Goal: Communication & Community: Answer question/provide support

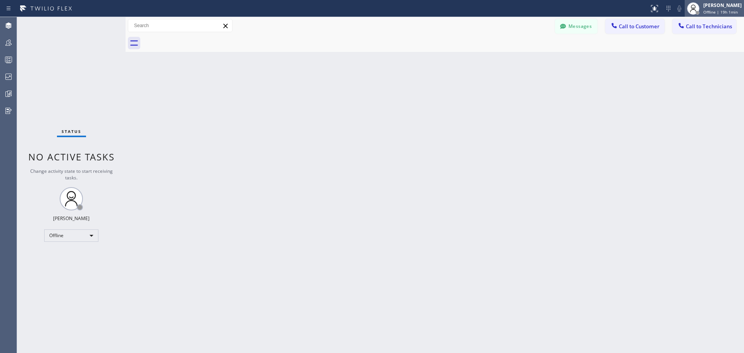
click at [720, 12] on span "Offline | 19h 1min" at bounding box center [721, 11] width 35 height 5
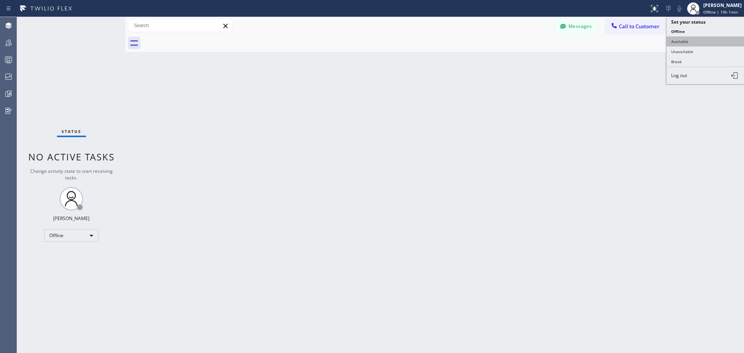
click at [701, 43] on button "Available" at bounding box center [706, 41] width 78 height 10
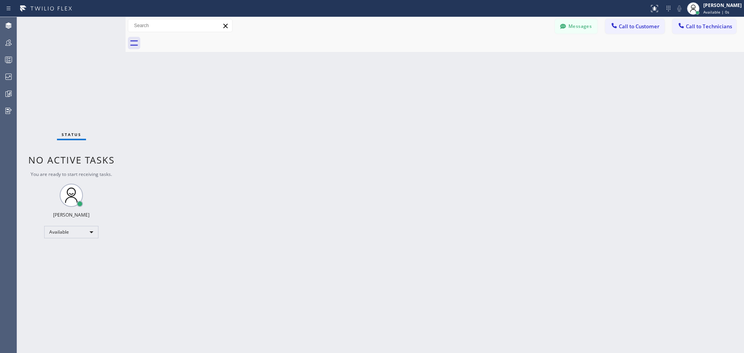
click at [666, 123] on div "Back to Dashboard Change Sender ID Customers Technicians SS [PERSON_NAME] [DATE…" at bounding box center [435, 185] width 619 height 336
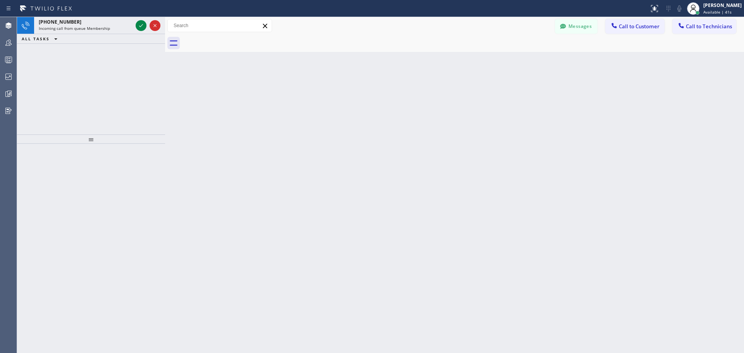
drag, startPoint x: 126, startPoint y: 24, endPoint x: 166, endPoint y: 25, distance: 39.6
click at [165, 25] on div at bounding box center [165, 185] width 0 height 336
click at [144, 24] on icon at bounding box center [140, 25] width 9 height 9
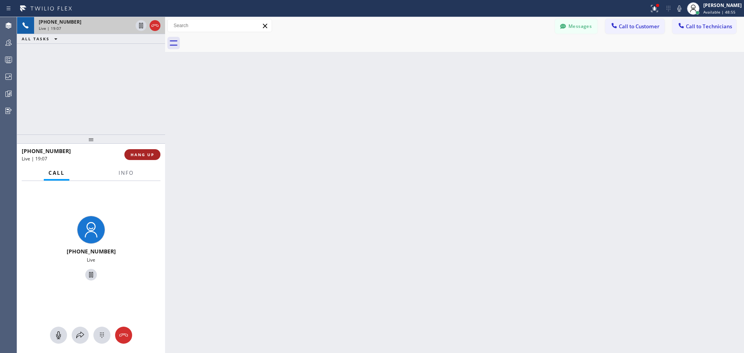
click at [150, 155] on span "HANG UP" at bounding box center [143, 154] width 24 height 5
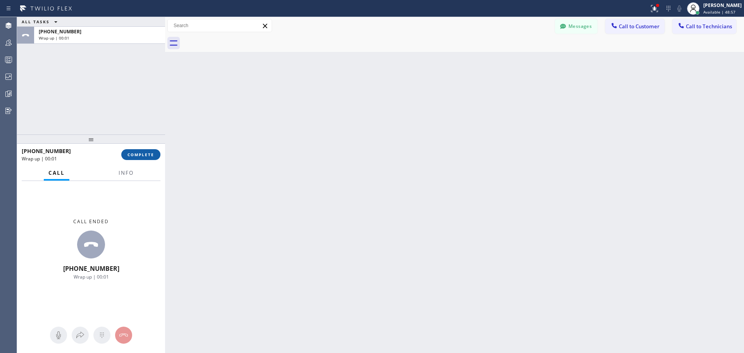
click at [140, 156] on span "COMPLETE" at bounding box center [141, 154] width 27 height 5
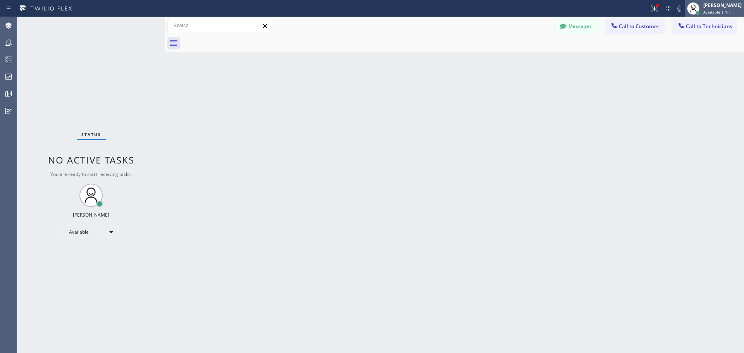
click at [702, 8] on div "[PERSON_NAME] Available | 1h" at bounding box center [723, 9] width 42 height 14
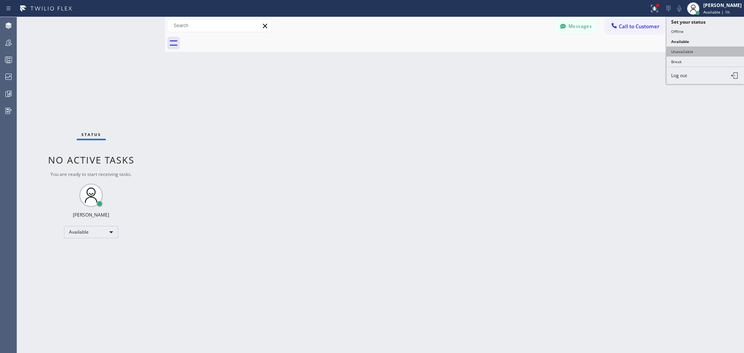
click at [701, 50] on button "Unavailable" at bounding box center [706, 52] width 78 height 10
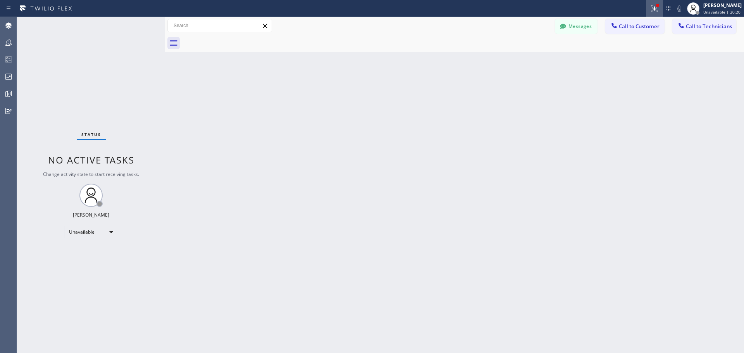
click at [651, 9] on icon at bounding box center [654, 8] width 9 height 9
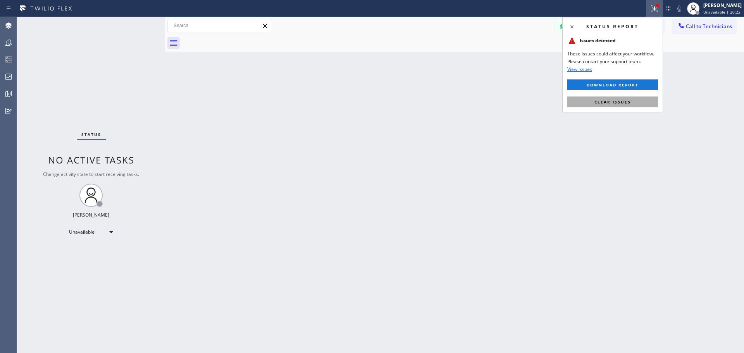
click at [627, 105] on button "Clear issues" at bounding box center [613, 102] width 91 height 11
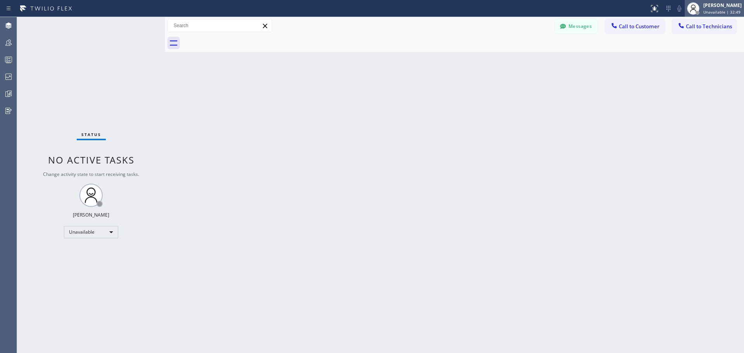
click at [734, 10] on span "Unavailable | 32:49" at bounding box center [722, 11] width 37 height 5
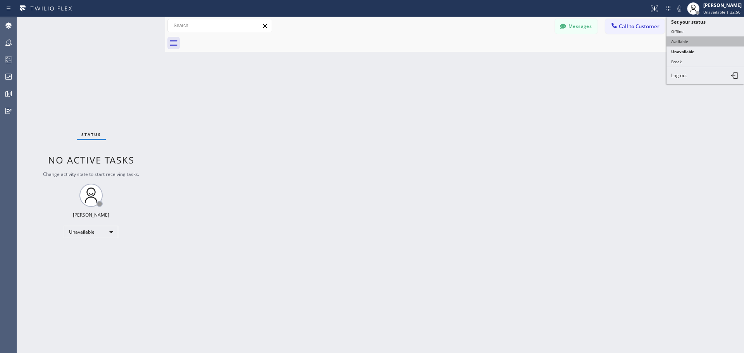
click at [713, 42] on button "Available" at bounding box center [706, 41] width 78 height 10
click at [629, 25] on span "Call to Customer" at bounding box center [639, 26] width 41 height 7
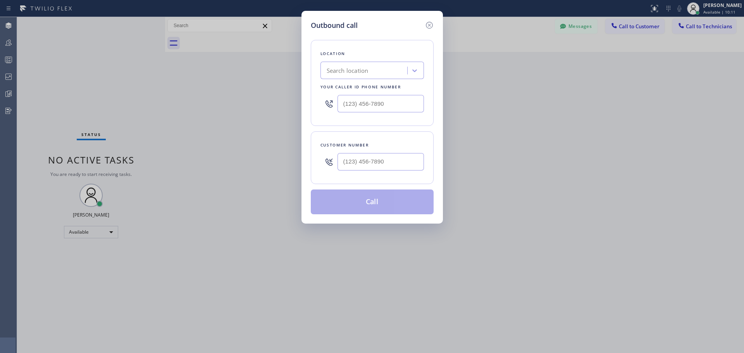
click at [369, 59] on div "Location Search location Your caller id phone number" at bounding box center [372, 83] width 123 height 86
click at [374, 72] on div "Search location" at bounding box center [365, 71] width 85 height 14
type input "CSM"
click at [375, 91] on div "Home Alliance CSM" at bounding box center [373, 87] width 104 height 14
type input "[PHONE_NUMBER]"
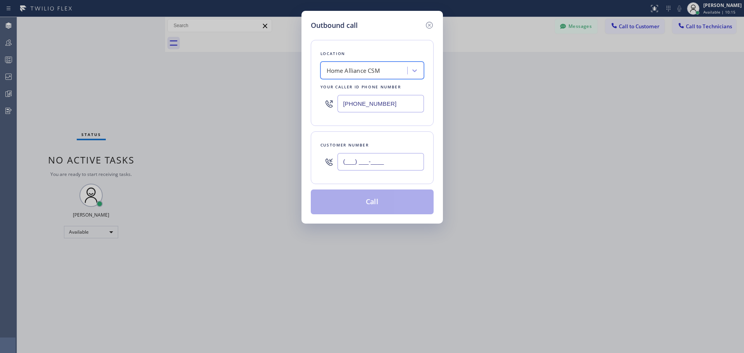
click at [373, 161] on input "(___) ___-____" at bounding box center [381, 161] width 86 height 17
paste input "253) 244-1253"
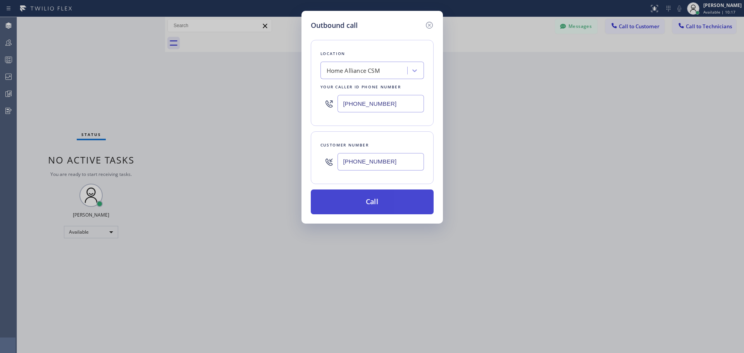
type input "[PHONE_NUMBER]"
click at [365, 204] on button "Call" at bounding box center [372, 202] width 123 height 25
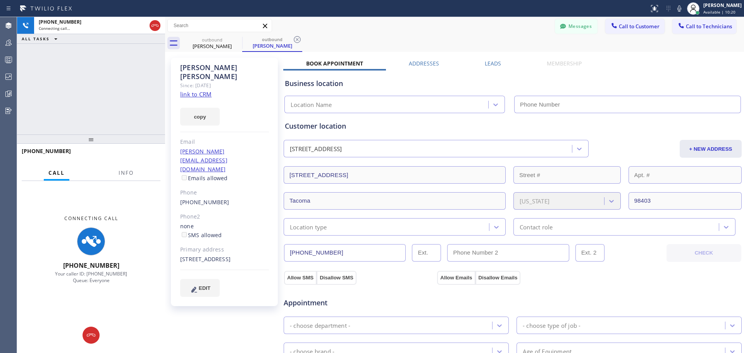
type input "[PHONE_NUMBER]"
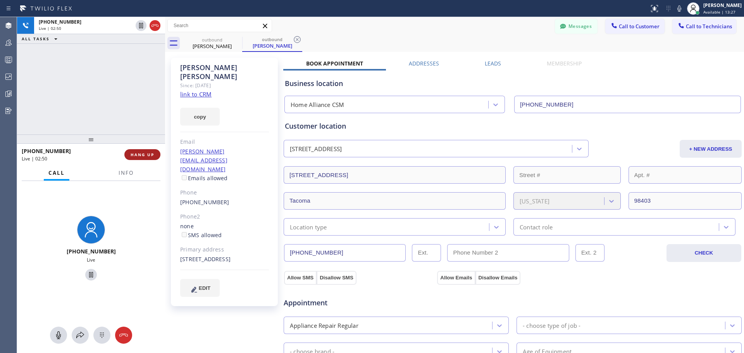
click at [148, 159] on button "HANG UP" at bounding box center [142, 154] width 36 height 11
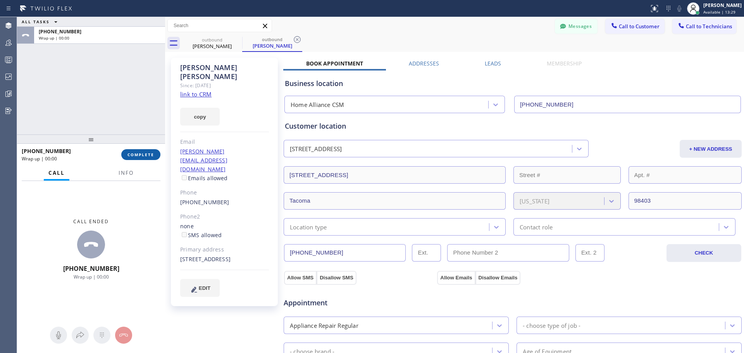
click at [145, 151] on button "COMPLETE" at bounding box center [140, 154] width 39 height 11
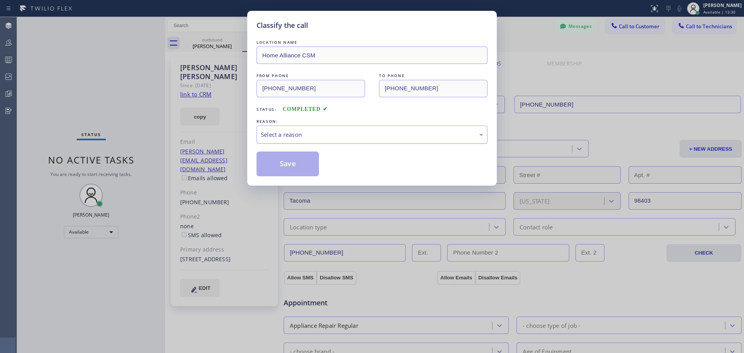
click at [324, 142] on div "Select a reason" at bounding box center [372, 135] width 231 height 18
click at [285, 162] on button "Save" at bounding box center [288, 164] width 62 height 25
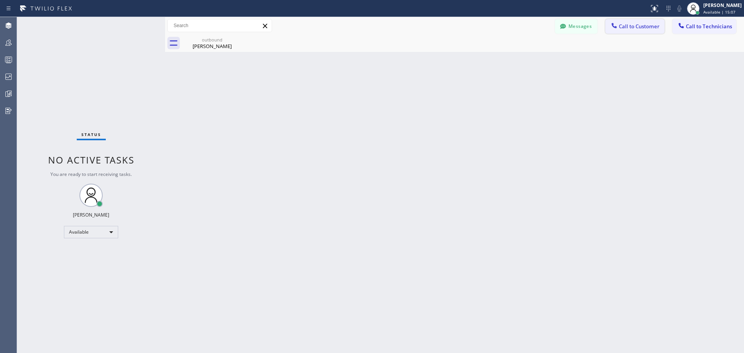
click at [636, 29] on span "Call to Customer" at bounding box center [639, 26] width 41 height 7
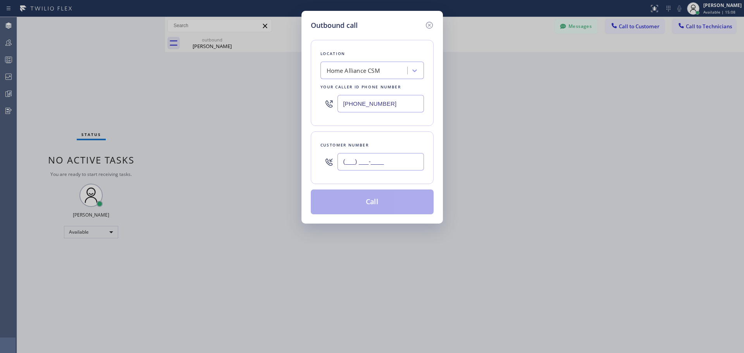
click at [373, 164] on input "(___) ___-____" at bounding box center [381, 161] width 86 height 17
paste input "310) 951-2822"
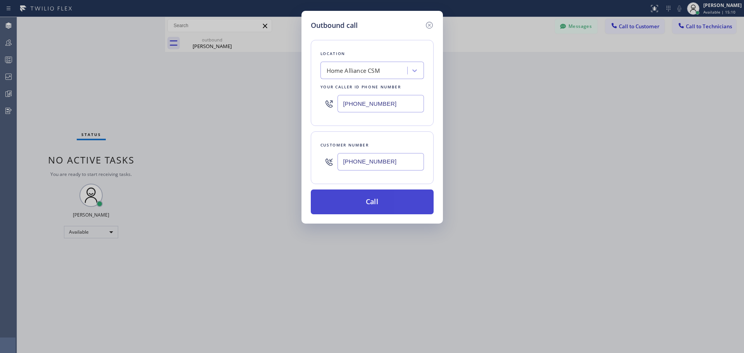
type input "[PHONE_NUMBER]"
click at [375, 198] on button "Call" at bounding box center [372, 202] width 123 height 25
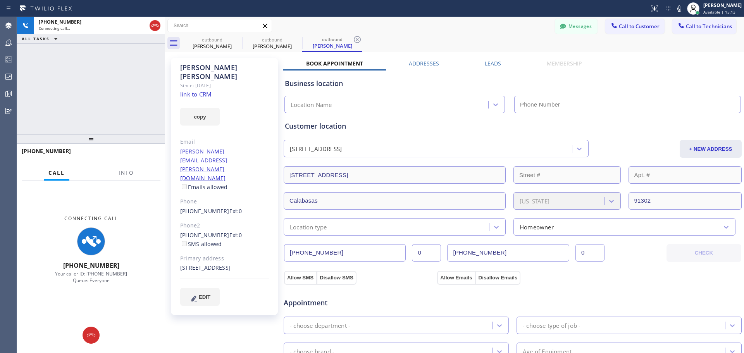
type input "[PHONE_NUMBER]"
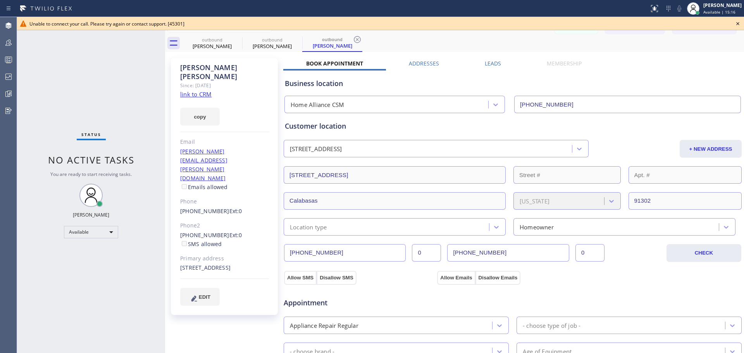
click at [739, 21] on icon at bounding box center [738, 23] width 9 height 9
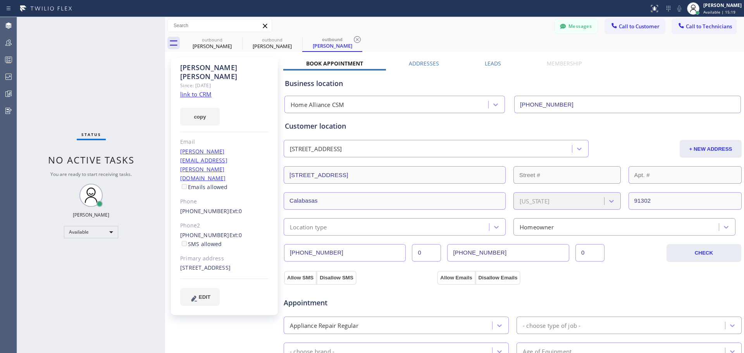
drag, startPoint x: 635, startPoint y: 26, endPoint x: 621, endPoint y: 32, distance: 15.3
click at [635, 26] on span "Call to Customer" at bounding box center [639, 26] width 41 height 7
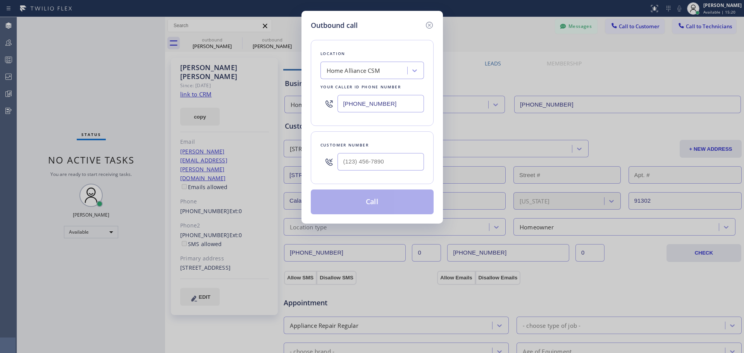
click at [380, 70] on div "Home Alliance CSM" at bounding box center [354, 70] width 54 height 9
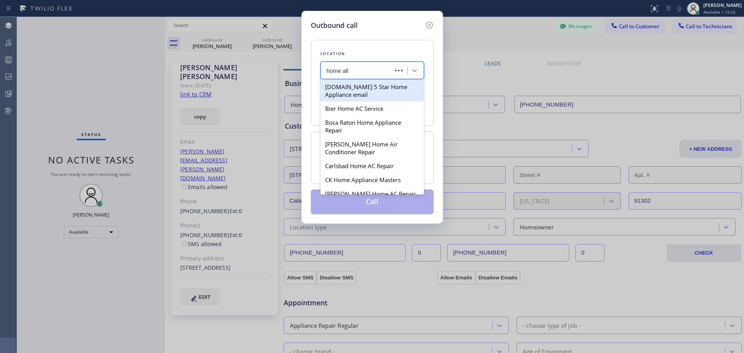
type input "home [MEDICAL_DATA]"
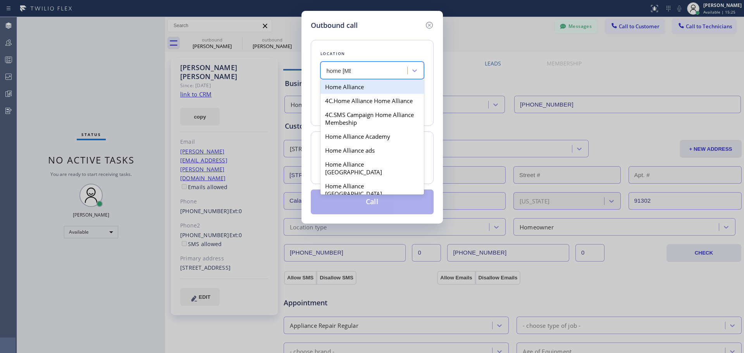
click at [379, 87] on div "Home Alliance" at bounding box center [373, 87] width 104 height 14
type input "[PHONE_NUMBER]"
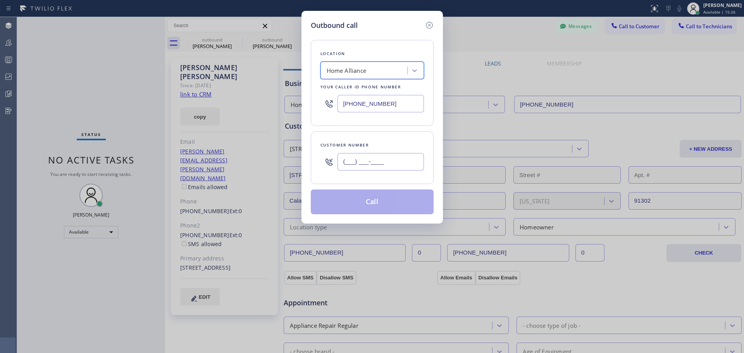
click at [371, 166] on input "(___) ___-____" at bounding box center [381, 161] width 86 height 17
paste input "310) 951-2822"
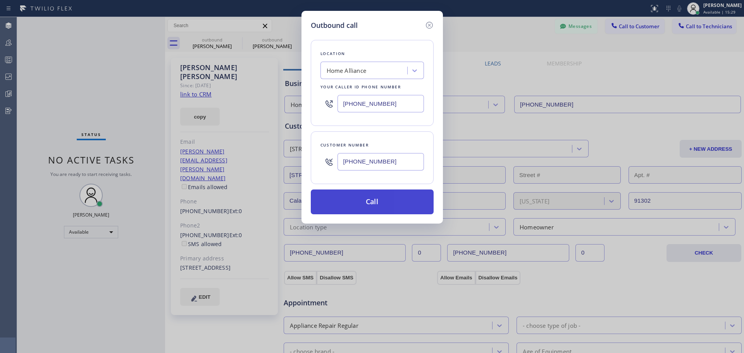
type input "[PHONE_NUMBER]"
click at [375, 204] on button "Call" at bounding box center [372, 202] width 123 height 25
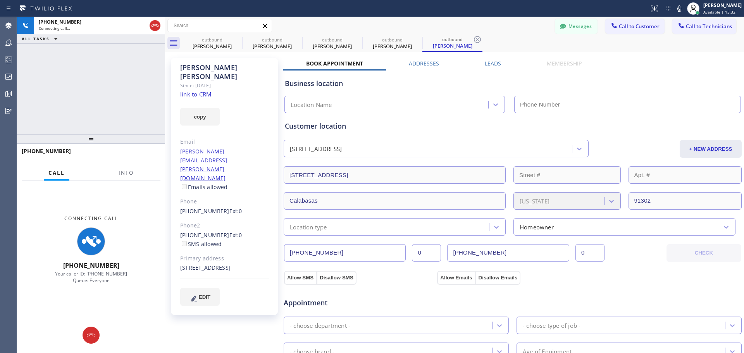
type input "[PHONE_NUMBER]"
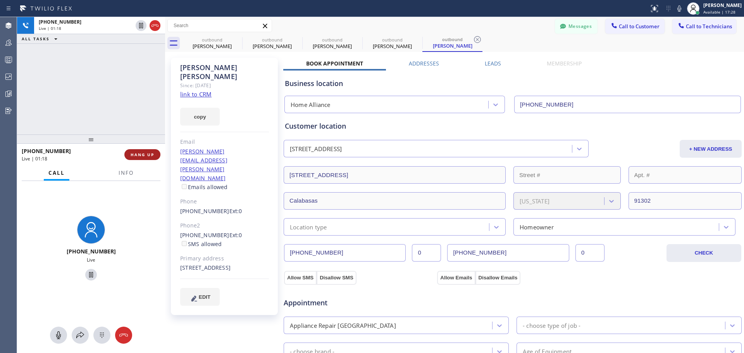
click at [144, 155] on span "HANG UP" at bounding box center [143, 154] width 24 height 5
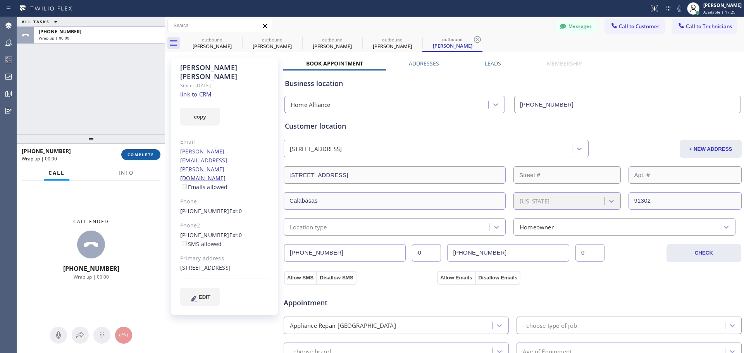
click at [152, 157] on span "COMPLETE" at bounding box center [141, 154] width 27 height 5
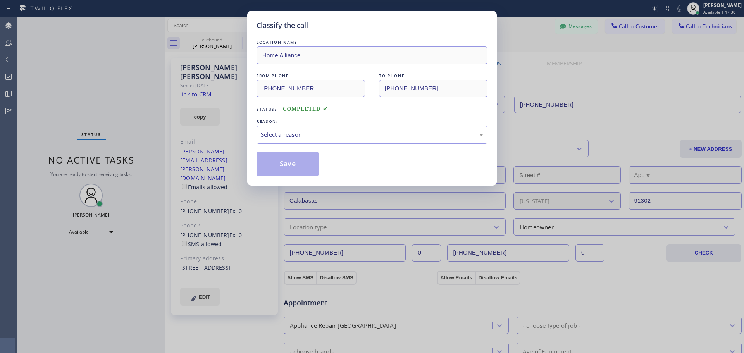
click at [346, 133] on div "Select a reason" at bounding box center [372, 134] width 223 height 9
click at [293, 163] on button "Save" at bounding box center [288, 164] width 62 height 25
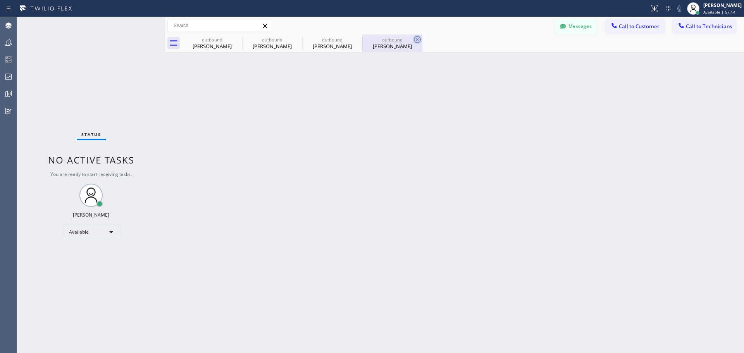
click at [416, 38] on icon at bounding box center [417, 39] width 9 height 9
type input "[PHONE_NUMBER]"
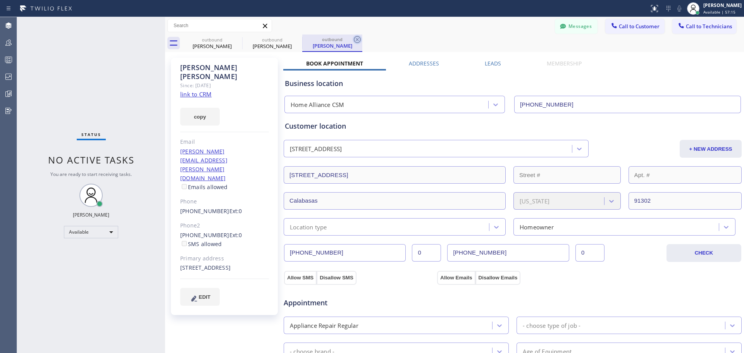
click at [359, 40] on icon at bounding box center [357, 39] width 9 height 9
click at [293, 38] on icon at bounding box center [297, 39] width 9 height 9
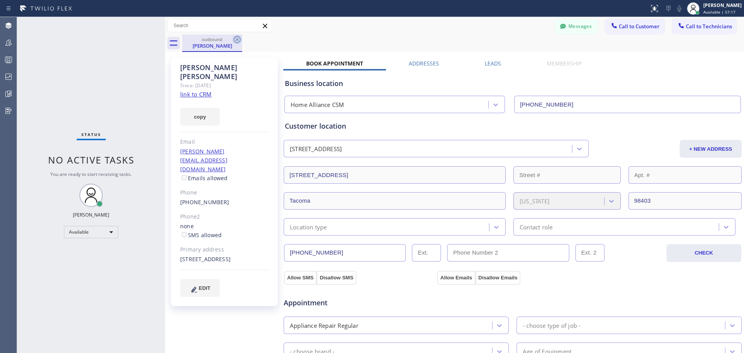
click at [240, 40] on icon at bounding box center [237, 39] width 9 height 9
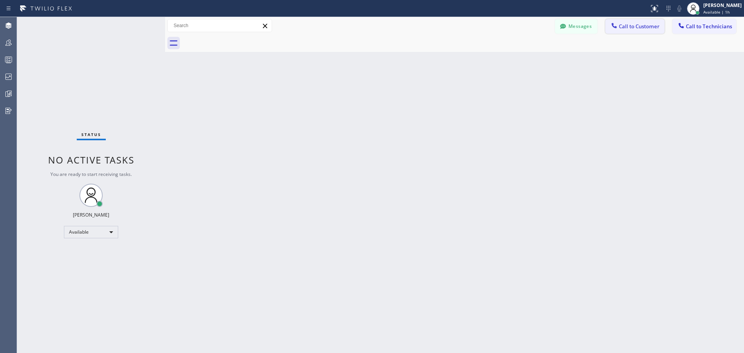
click at [635, 23] on span "Call to Customer" at bounding box center [639, 26] width 41 height 7
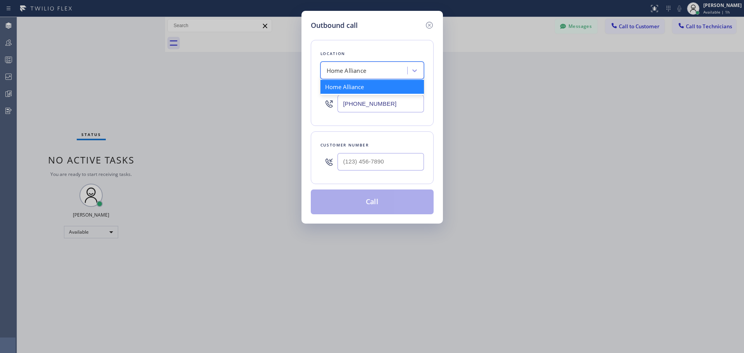
click at [362, 74] on div "Home Alliance" at bounding box center [347, 70] width 40 height 9
type input "CSM"
click at [378, 90] on div "Home Alliance CSM" at bounding box center [373, 87] width 104 height 14
type input "[PHONE_NUMBER]"
type input "(___) ___-____"
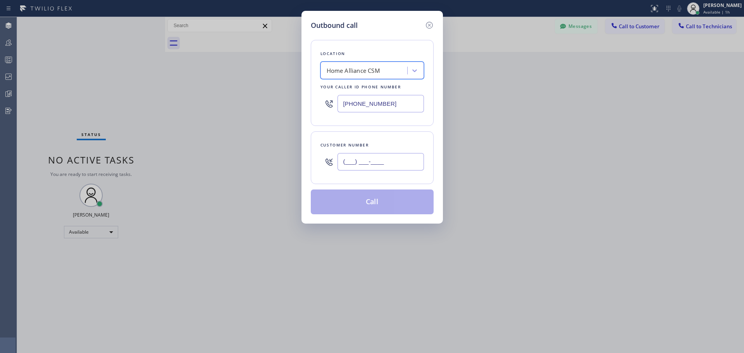
click at [375, 161] on input "(___) ___-____" at bounding box center [381, 161] width 86 height 17
paste input "708) 404-1261"
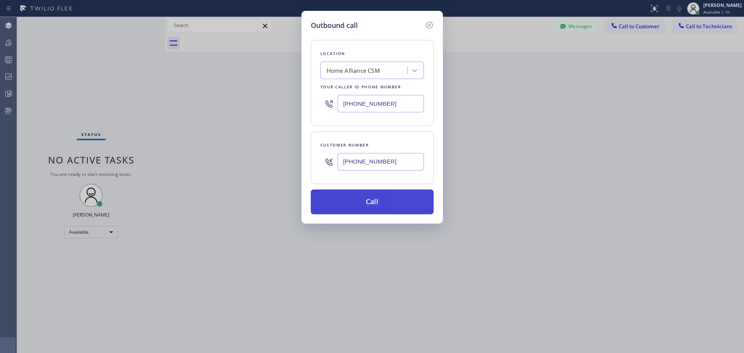
type input "[PHONE_NUMBER]"
click at [339, 196] on button "Call" at bounding box center [372, 202] width 123 height 25
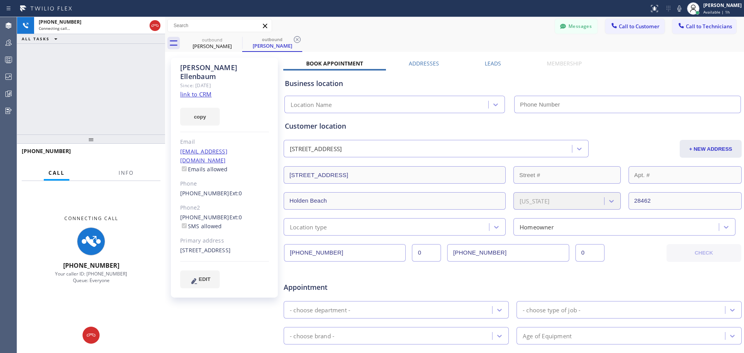
type input "[PHONE_NUMBER]"
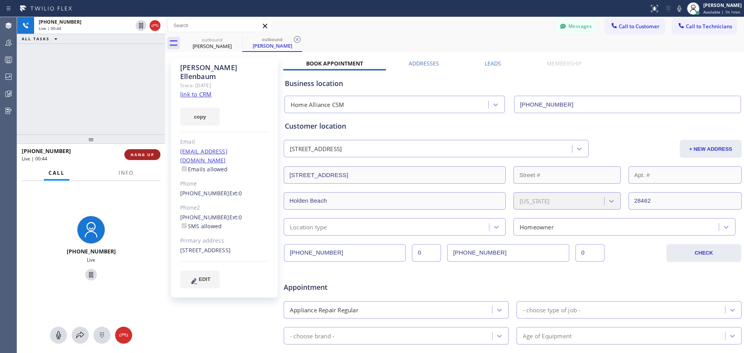
click at [148, 158] on button "HANG UP" at bounding box center [142, 154] width 36 height 11
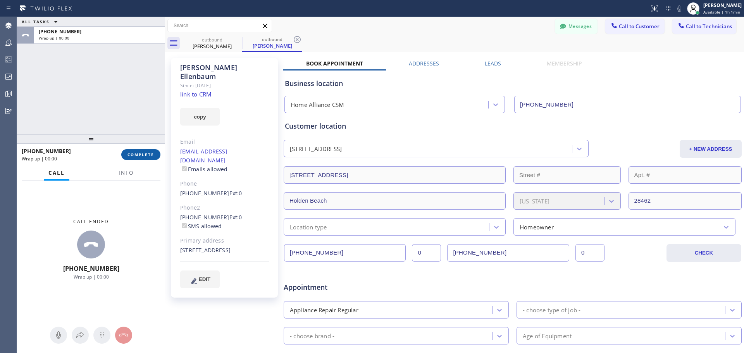
click at [147, 154] on span "COMPLETE" at bounding box center [141, 154] width 27 height 5
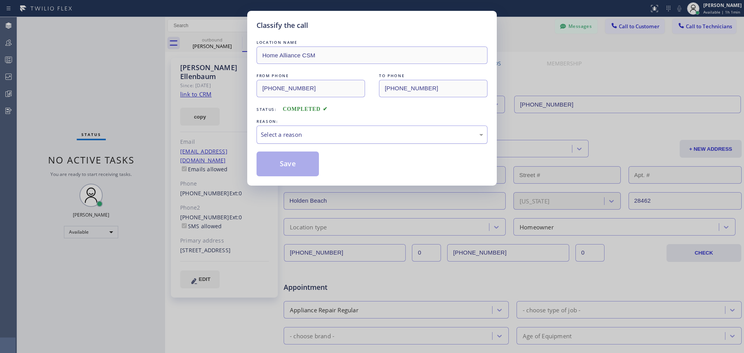
click at [307, 132] on div "Select a reason" at bounding box center [372, 134] width 223 height 9
click at [300, 167] on button "Save" at bounding box center [288, 164] width 62 height 25
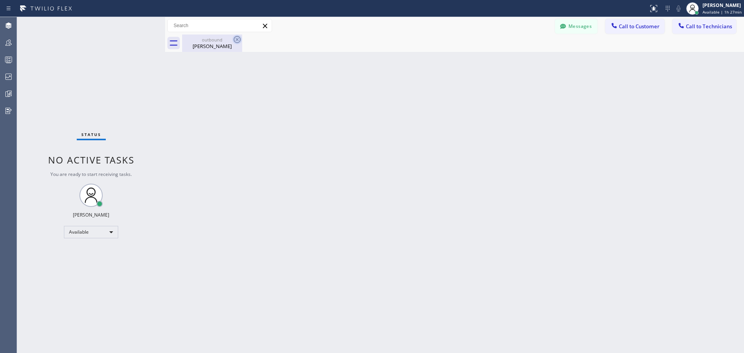
click at [239, 41] on icon at bounding box center [237, 39] width 9 height 9
drag, startPoint x: 237, startPoint y: 39, endPoint x: 301, endPoint y: 89, distance: 81.3
click at [0, 0] on icon at bounding box center [0, 0] width 0 height 0
click at [627, 27] on span "Call to Customer" at bounding box center [639, 26] width 41 height 7
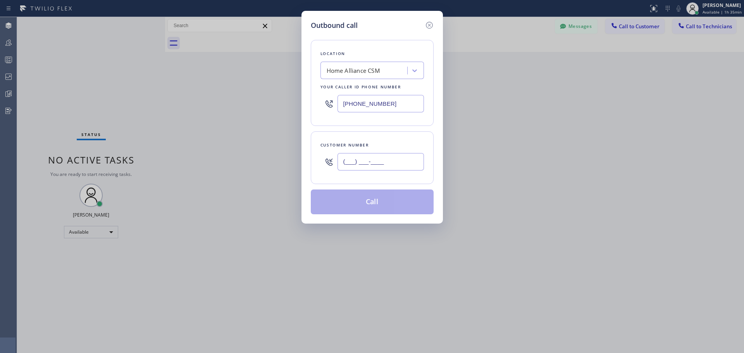
click at [373, 163] on input "(___) ___-____" at bounding box center [381, 161] width 86 height 17
paste input "949) 338-5780"
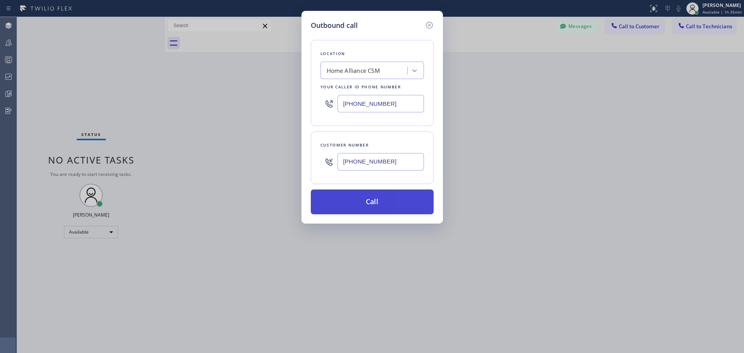
type input "[PHONE_NUMBER]"
click at [371, 204] on button "Call" at bounding box center [372, 202] width 123 height 25
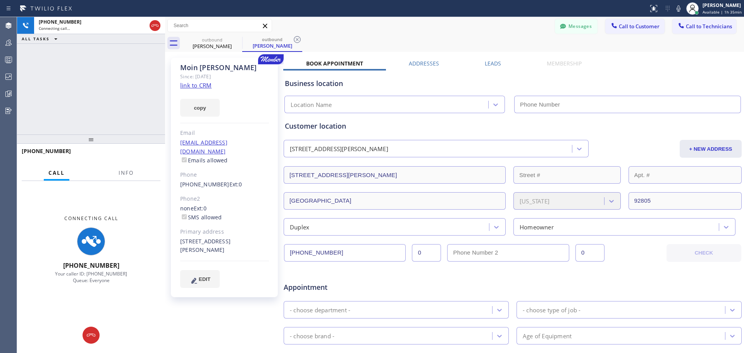
type input "[PHONE_NUMBER]"
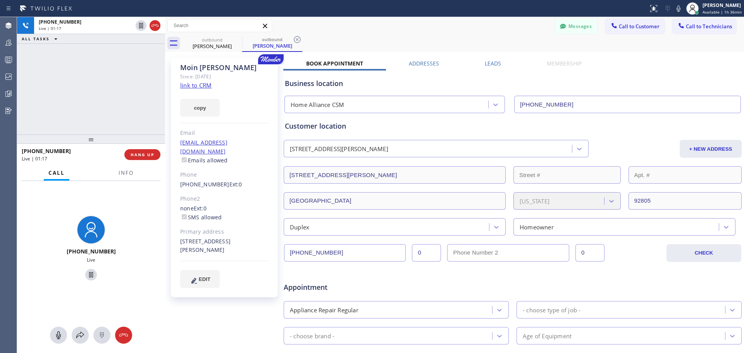
click at [154, 146] on div "[PHONE_NUMBER] Live | 01:17 HANG UP" at bounding box center [91, 155] width 139 height 20
drag, startPoint x: 149, startPoint y: 152, endPoint x: 310, endPoint y: 300, distance: 218.7
click at [149, 153] on span "HANG UP" at bounding box center [143, 154] width 24 height 5
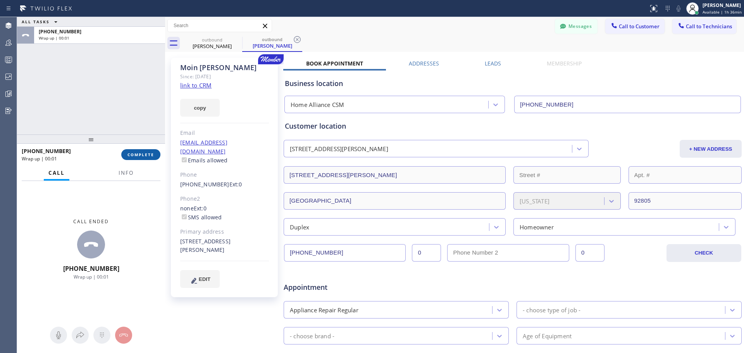
click at [157, 152] on button "COMPLETE" at bounding box center [140, 154] width 39 height 11
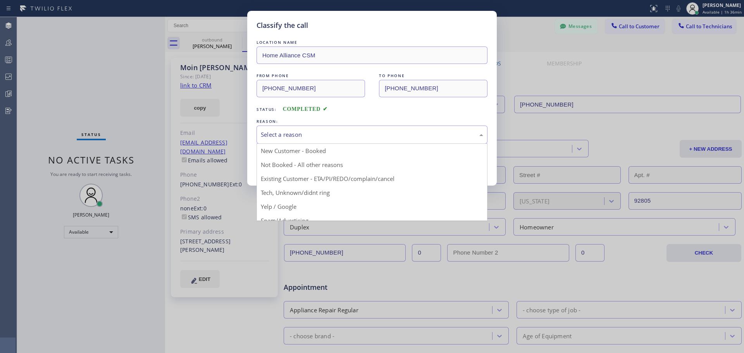
click at [373, 140] on div "Select a reason" at bounding box center [372, 135] width 231 height 18
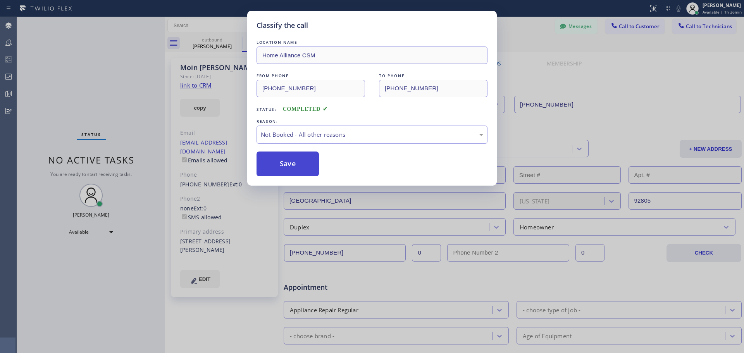
click at [284, 167] on button "Save" at bounding box center [288, 164] width 62 height 25
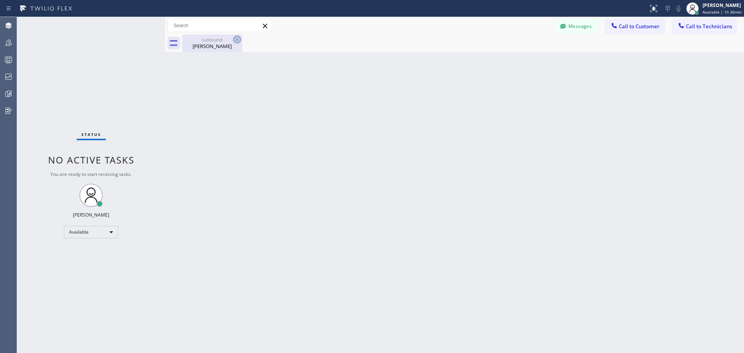
click at [238, 39] on icon at bounding box center [237, 39] width 7 height 7
click at [633, 31] on button "Call to Customer" at bounding box center [635, 26] width 59 height 15
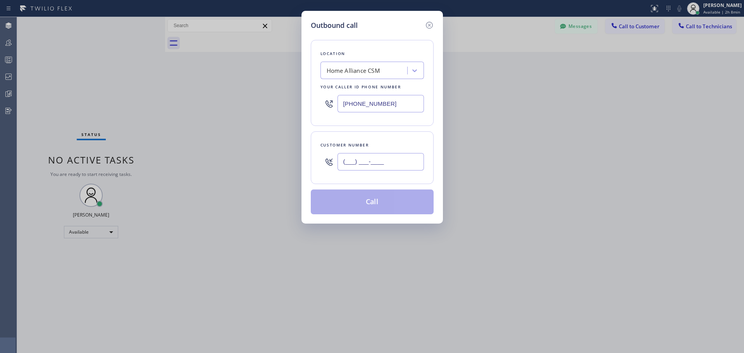
click at [387, 166] on input "(___) ___-____" at bounding box center [381, 161] width 86 height 17
paste input "714) 904-9075"
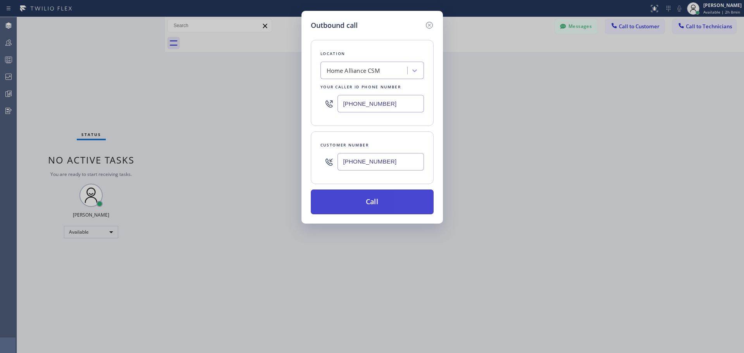
type input "[PHONE_NUMBER]"
click at [379, 207] on button "Call" at bounding box center [372, 202] width 123 height 25
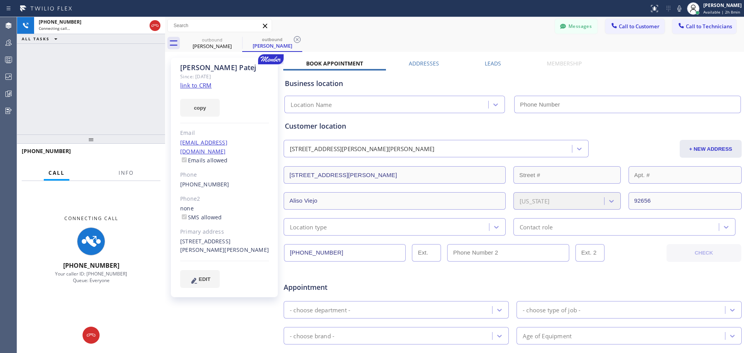
type input "[PHONE_NUMBER]"
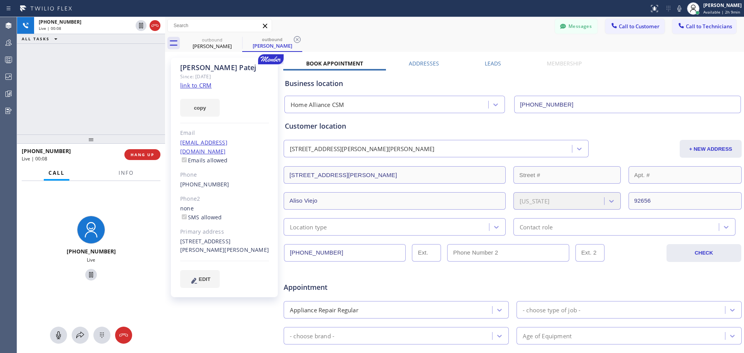
drag, startPoint x: 131, startPoint y: 154, endPoint x: 457, endPoint y: 223, distance: 333.4
click at [133, 155] on span "HANG UP" at bounding box center [143, 154] width 24 height 5
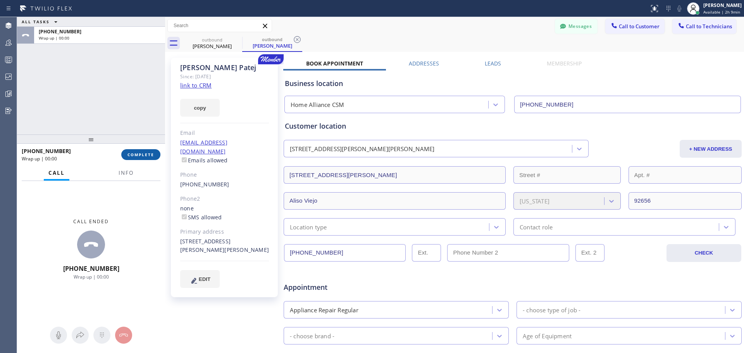
click at [135, 158] on button "COMPLETE" at bounding box center [140, 154] width 39 height 11
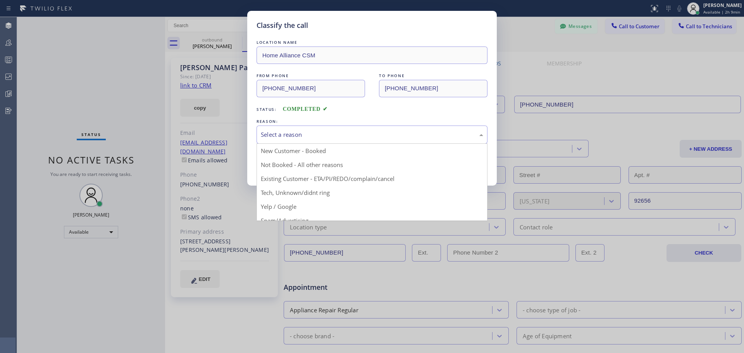
click at [299, 135] on div "Select a reason" at bounding box center [372, 134] width 223 height 9
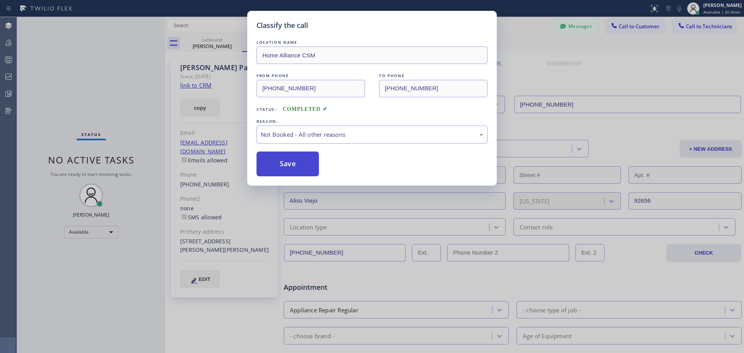
click at [289, 169] on button "Save" at bounding box center [288, 164] width 62 height 25
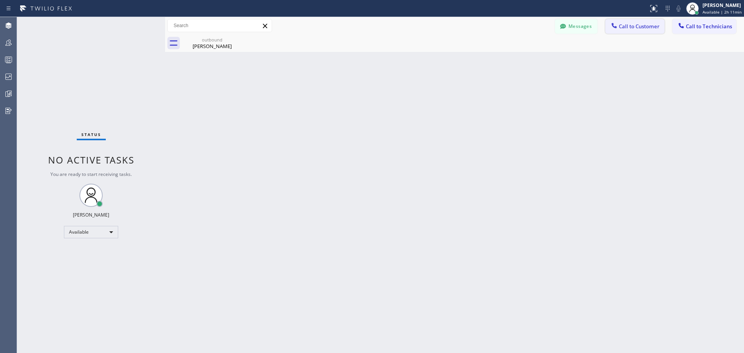
click at [642, 28] on span "Call to Customer" at bounding box center [639, 26] width 41 height 7
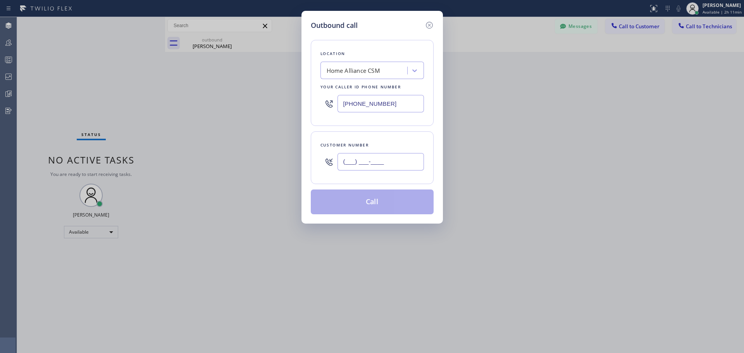
click at [377, 163] on input "(___) ___-____" at bounding box center [381, 161] width 86 height 17
paste input "650) 780-9152"
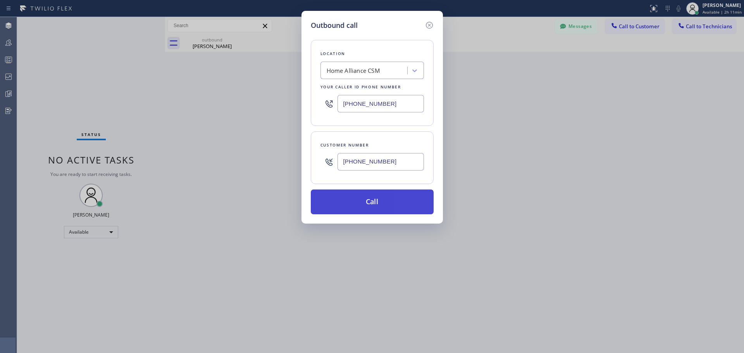
type input "[PHONE_NUMBER]"
click at [378, 197] on button "Call" at bounding box center [372, 202] width 123 height 25
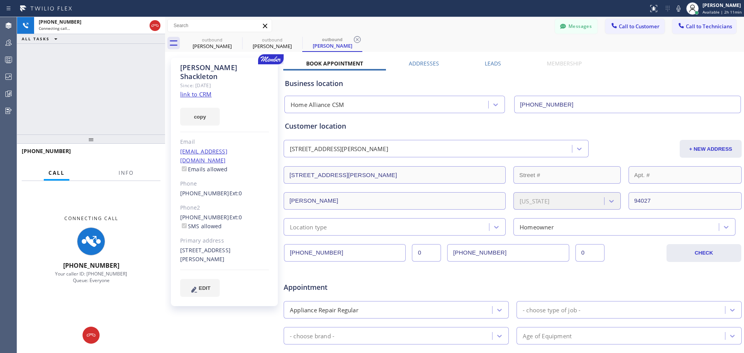
type input "[PHONE_NUMBER]"
drag, startPoint x: 88, startPoint y: 333, endPoint x: 708, endPoint y: 283, distance: 621.2
click at [89, 333] on icon at bounding box center [90, 335] width 9 height 9
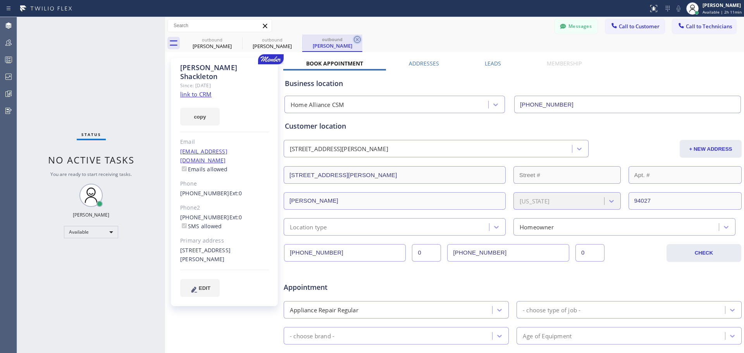
click at [357, 40] on icon at bounding box center [357, 39] width 9 height 9
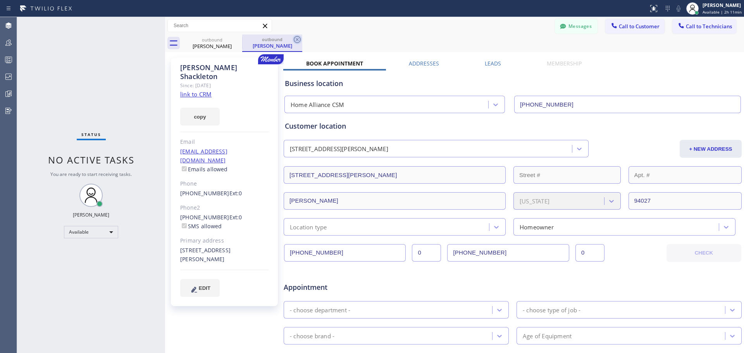
click at [298, 38] on icon at bounding box center [297, 39] width 9 height 9
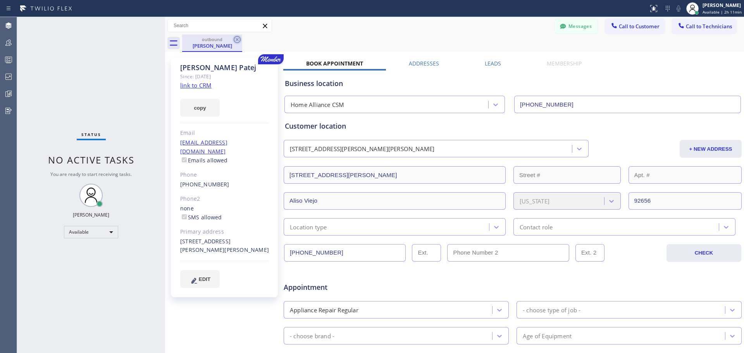
click at [240, 40] on icon at bounding box center [237, 39] width 9 height 9
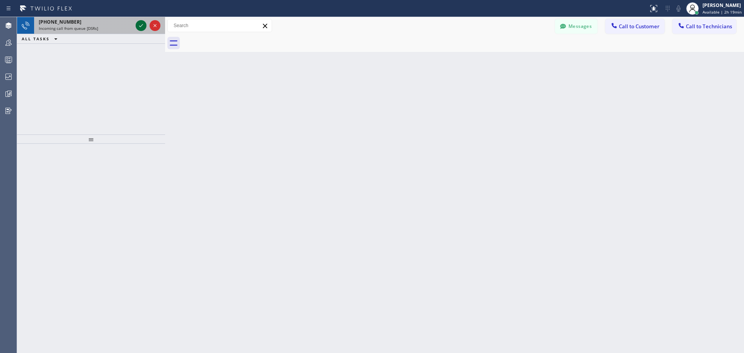
click at [143, 26] on icon at bounding box center [140, 25] width 9 height 9
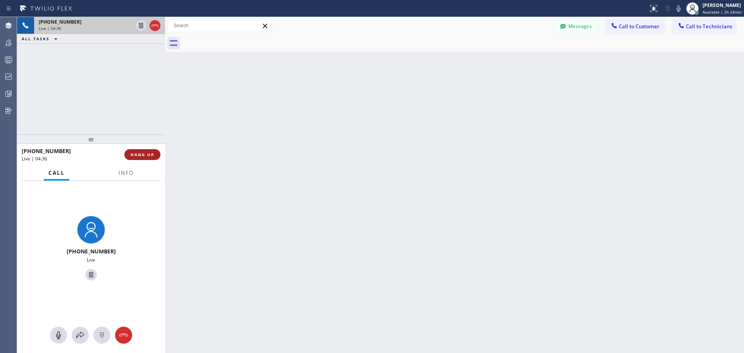
click at [146, 157] on span "HANG UP" at bounding box center [143, 154] width 24 height 5
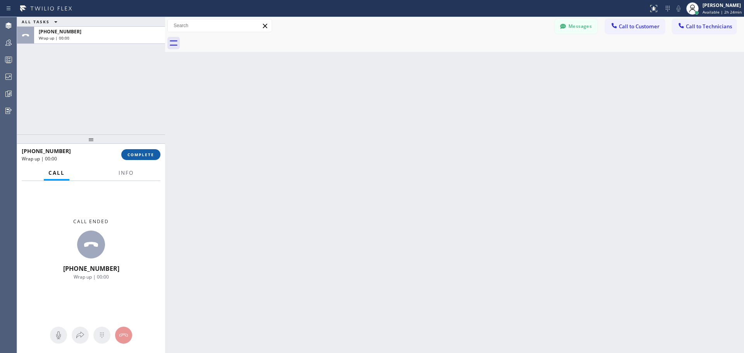
click at [150, 157] on span "COMPLETE" at bounding box center [141, 154] width 27 height 5
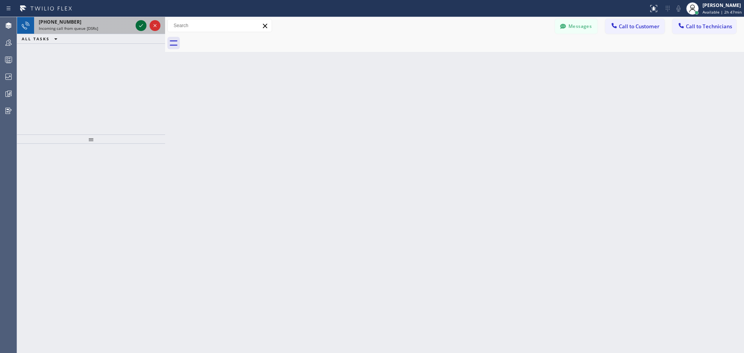
click at [141, 26] on icon at bounding box center [140, 25] width 9 height 9
click at [145, 22] on icon at bounding box center [140, 25] width 9 height 9
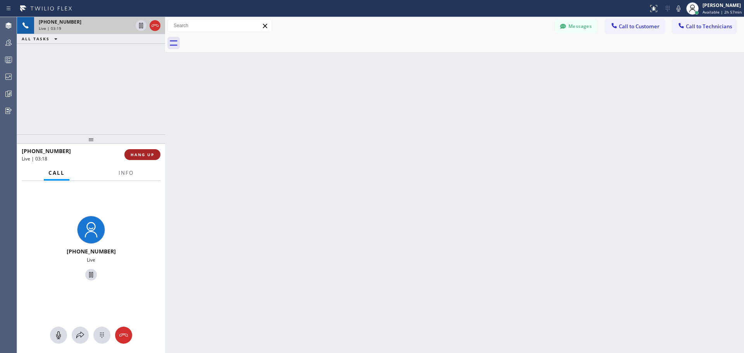
click at [152, 154] on span "HANG UP" at bounding box center [143, 154] width 24 height 5
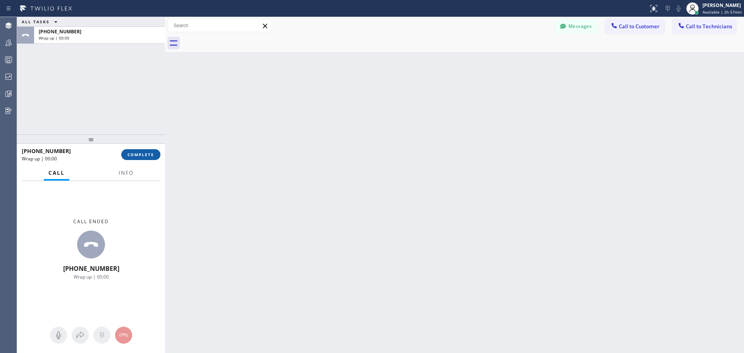
click at [134, 154] on span "COMPLETE" at bounding box center [141, 154] width 27 height 5
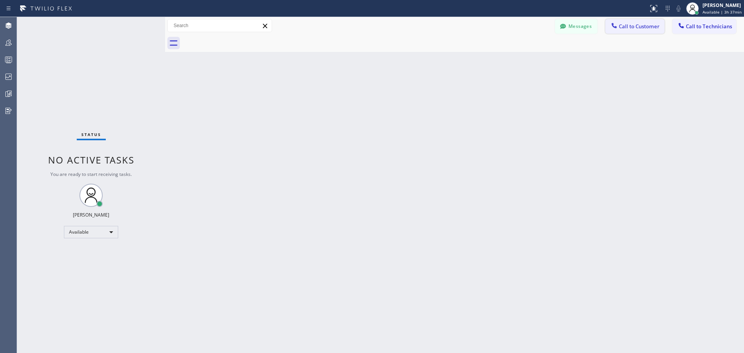
click at [631, 26] on span "Call to Customer" at bounding box center [639, 26] width 41 height 7
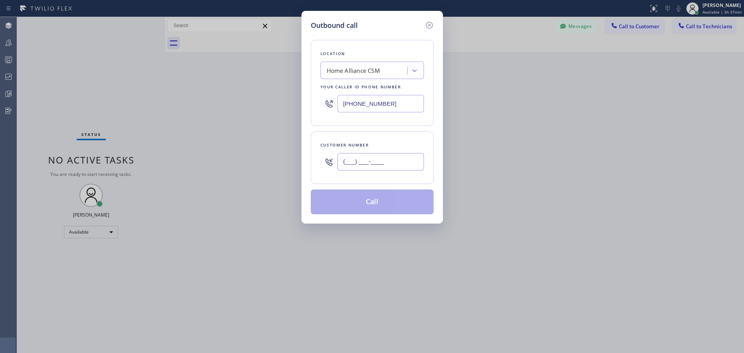
click at [355, 159] on input "(___) ___-____" at bounding box center [381, 161] width 86 height 17
paste input "626) 848-2324"
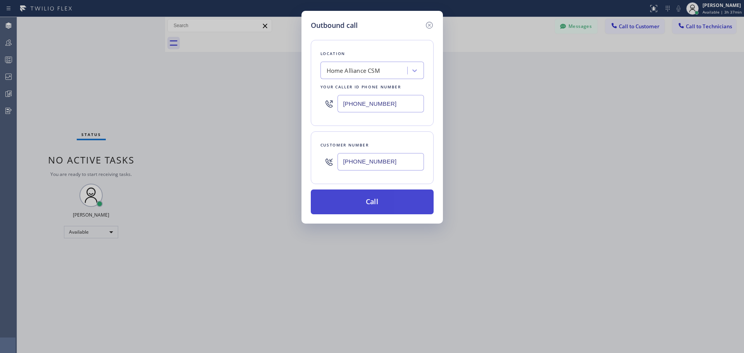
type input "[PHONE_NUMBER]"
click at [360, 204] on button "Call" at bounding box center [372, 202] width 123 height 25
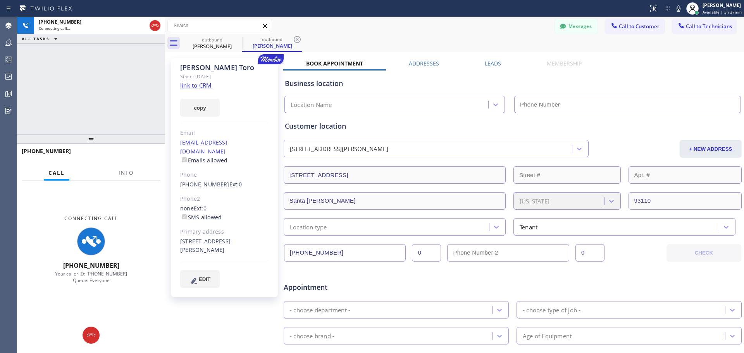
type input "[PHONE_NUMBER]"
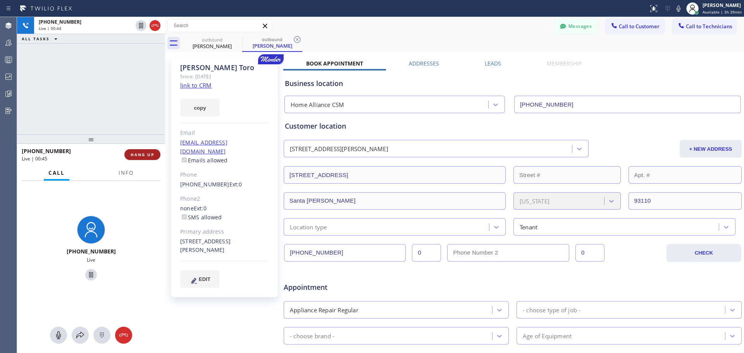
click at [151, 153] on span "HANG UP" at bounding box center [143, 154] width 24 height 5
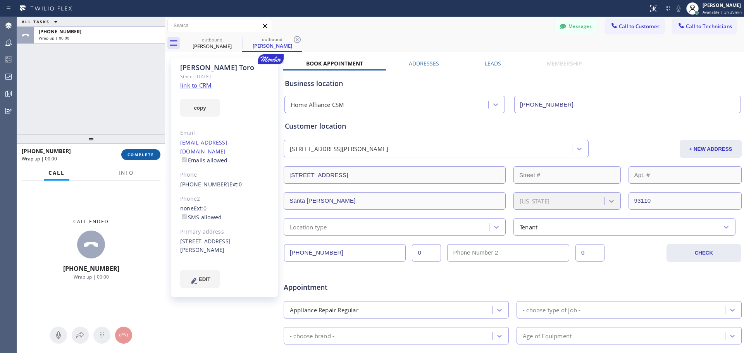
click at [152, 155] on span "COMPLETE" at bounding box center [141, 154] width 27 height 5
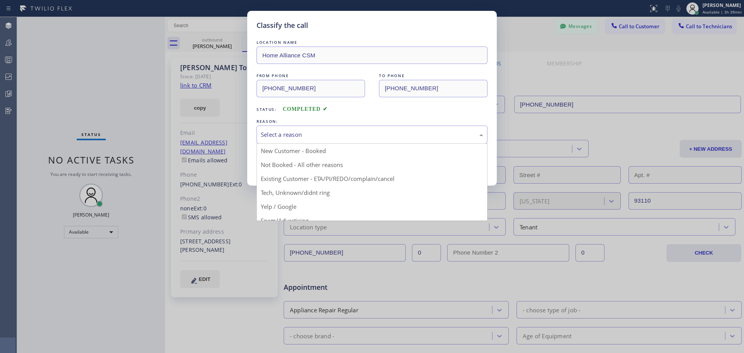
click at [373, 138] on div "Select a reason" at bounding box center [372, 134] width 223 height 9
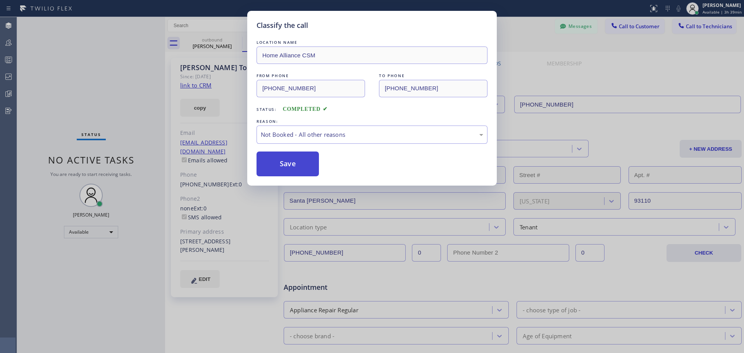
click at [278, 165] on button "Save" at bounding box center [288, 164] width 62 height 25
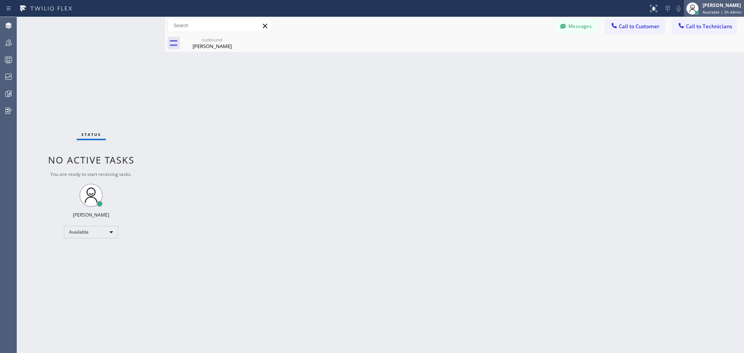
click at [720, 9] on div "[PERSON_NAME] Available | 3h 44min" at bounding box center [722, 9] width 43 height 14
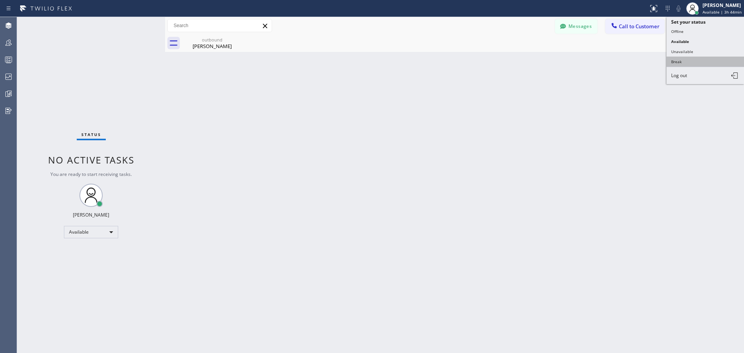
click at [685, 61] on button "Break" at bounding box center [706, 62] width 78 height 10
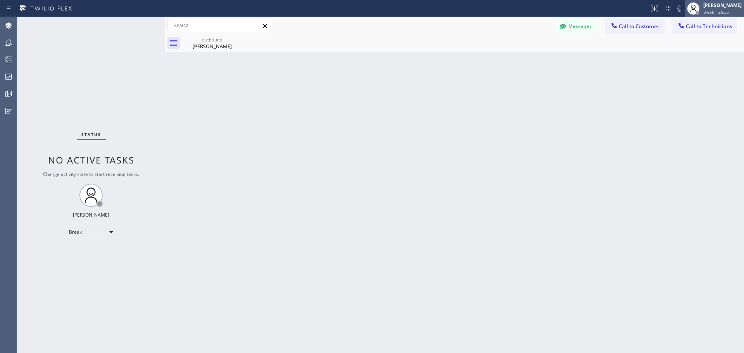
click at [707, 13] on span "Break | 25:55" at bounding box center [717, 11] width 26 height 5
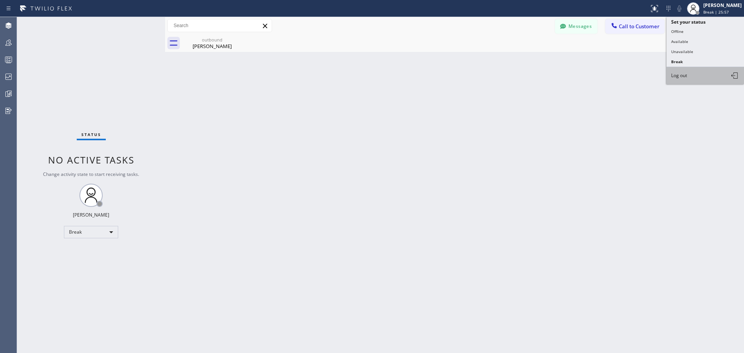
click at [701, 78] on button "Log out" at bounding box center [706, 75] width 78 height 17
